Goal: Check status: Check status

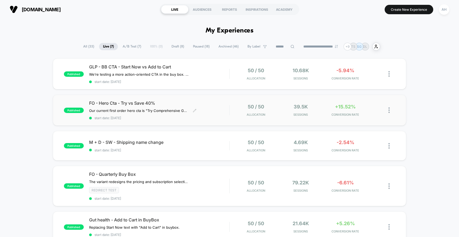
click at [223, 112] on div "FO - Hero Cta - Try vs Save 40% Our current first order hero cta is "Try Compre…" at bounding box center [159, 110] width 140 height 20
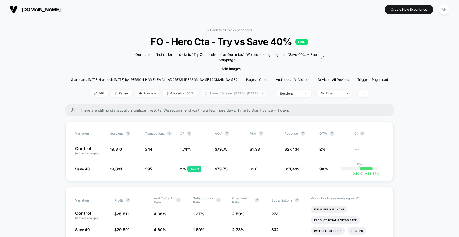
click at [246, 94] on span "Latest Version: [DATE] - [DATE]" at bounding box center [234, 93] width 67 height 7
select select "*"
select select "****"
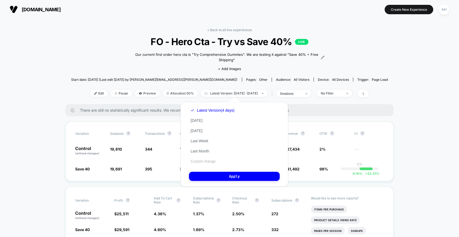
click at [201, 163] on button "Custom Range" at bounding box center [203, 161] width 28 height 5
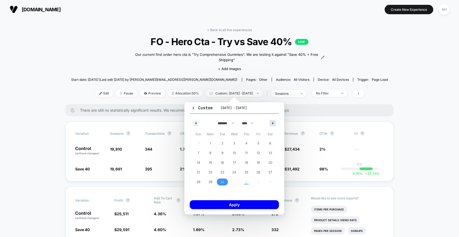
click at [271, 123] on button "button" at bounding box center [273, 123] width 6 height 6
select select "*"
click at [247, 143] on span "2" at bounding box center [247, 144] width 2 height 10
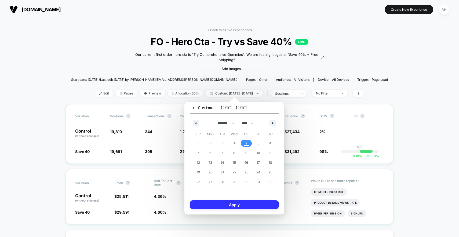
click at [237, 203] on button "Apply" at bounding box center [234, 204] width 89 height 9
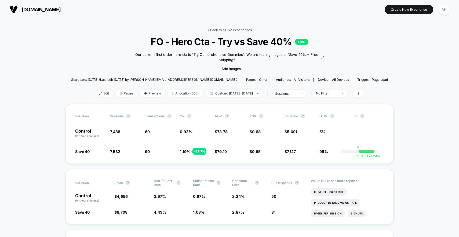
click at [232, 32] on link "< Back to all live experiences" at bounding box center [229, 30] width 45 height 4
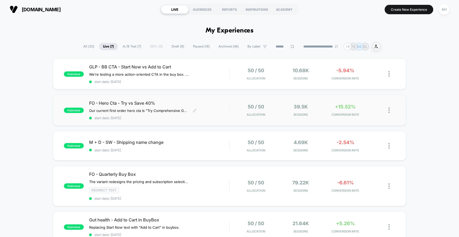
click at [221, 116] on div "FO - Hero Cta - Try vs Save 40% Our current first order hero cta is "Try Compre…" at bounding box center [159, 110] width 140 height 20
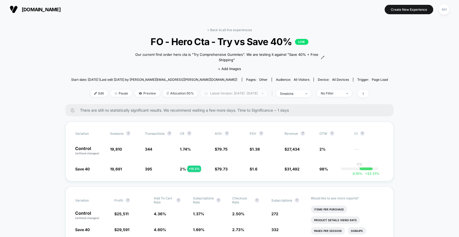
click at [237, 93] on span "Latest Version: [DATE] - [DATE]" at bounding box center [234, 93] width 67 height 7
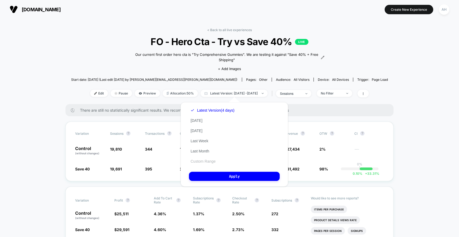
click at [205, 160] on button "Custom Range" at bounding box center [203, 161] width 28 height 5
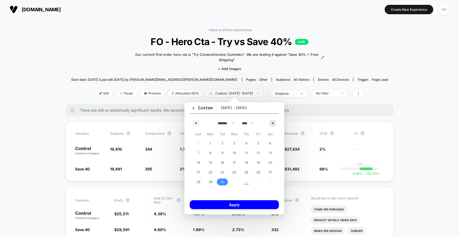
click at [275, 123] on icon "button" at bounding box center [273, 123] width 3 height 2
select select "*"
click at [244, 147] on button "2" at bounding box center [246, 144] width 12 height 10
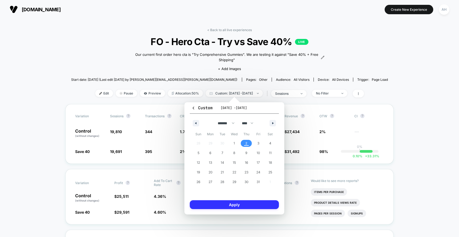
click at [239, 204] on button "Apply" at bounding box center [234, 204] width 89 height 9
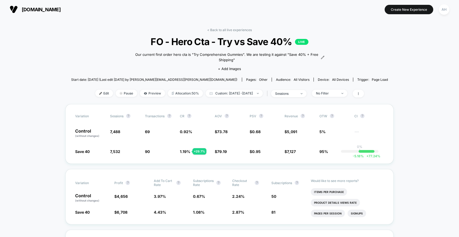
click at [229, 32] on div "< Back to all live experiences FO - Hero Cta - Try vs Save 40% LIVE Our current…" at bounding box center [229, 66] width 317 height 76
click at [229, 30] on link "< Back to all live experiences" at bounding box center [229, 30] width 45 height 4
